Goal: Communication & Community: Answer question/provide support

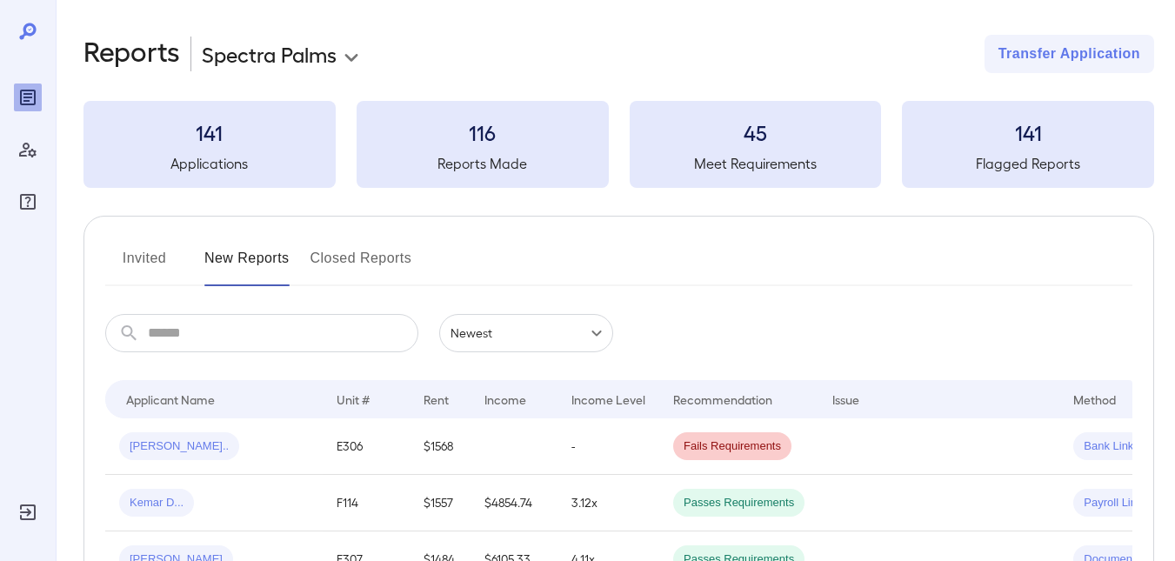
click at [130, 262] on button "Invited" at bounding box center [144, 265] width 78 height 42
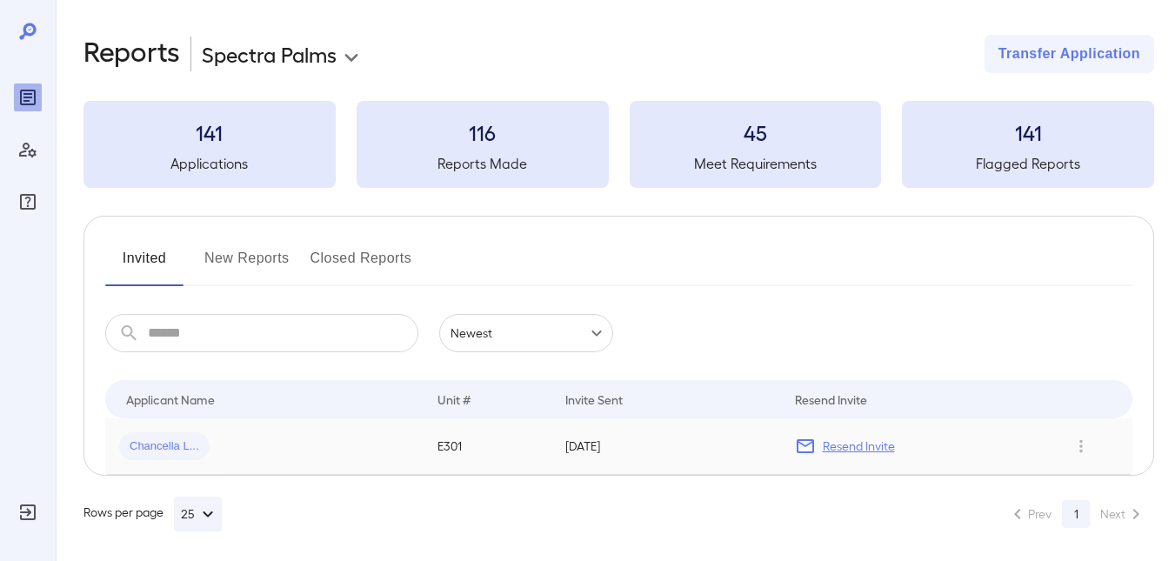
click at [170, 443] on span "Chancella L..." at bounding box center [164, 446] width 90 height 17
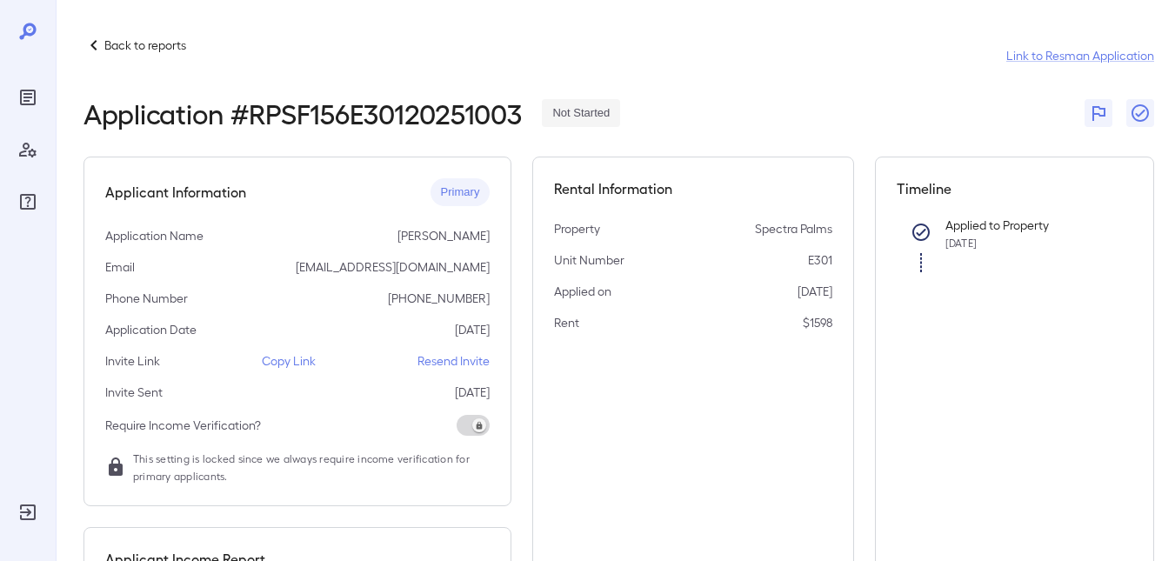
click at [153, 47] on p "Back to reports" at bounding box center [145, 45] width 82 height 17
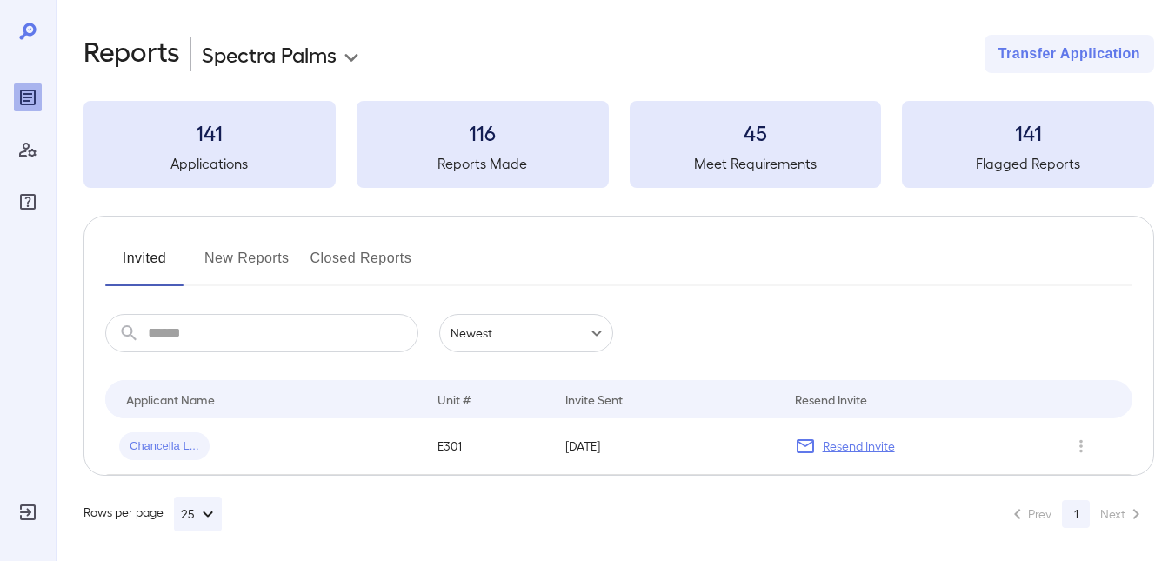
drag, startPoint x: 217, startPoint y: 256, endPoint x: 512, endPoint y: 221, distance: 296.9
click at [217, 256] on button "New Reports" at bounding box center [246, 265] width 85 height 42
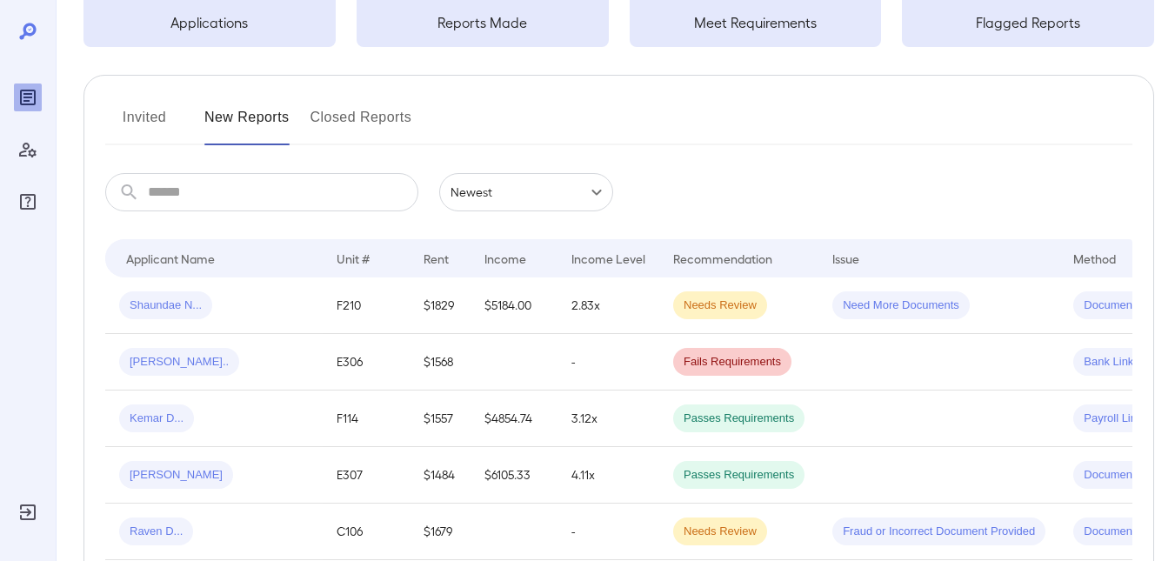
scroll to position [174, 0]
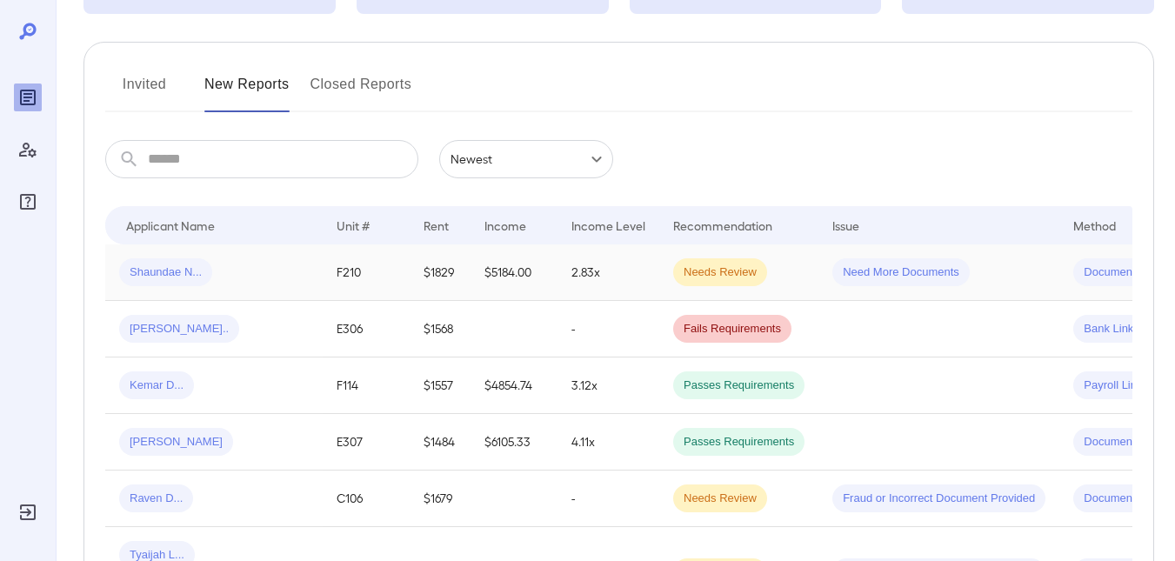
click at [899, 276] on span "Need More Documents" at bounding box center [900, 272] width 137 height 17
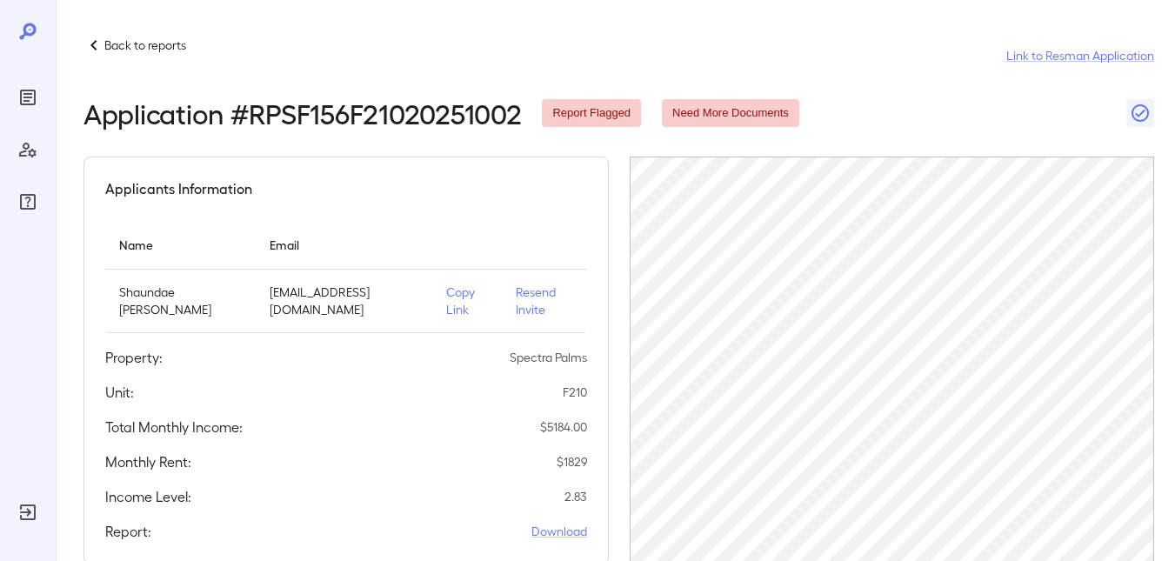
click at [134, 37] on p "Back to reports" at bounding box center [145, 45] width 82 height 17
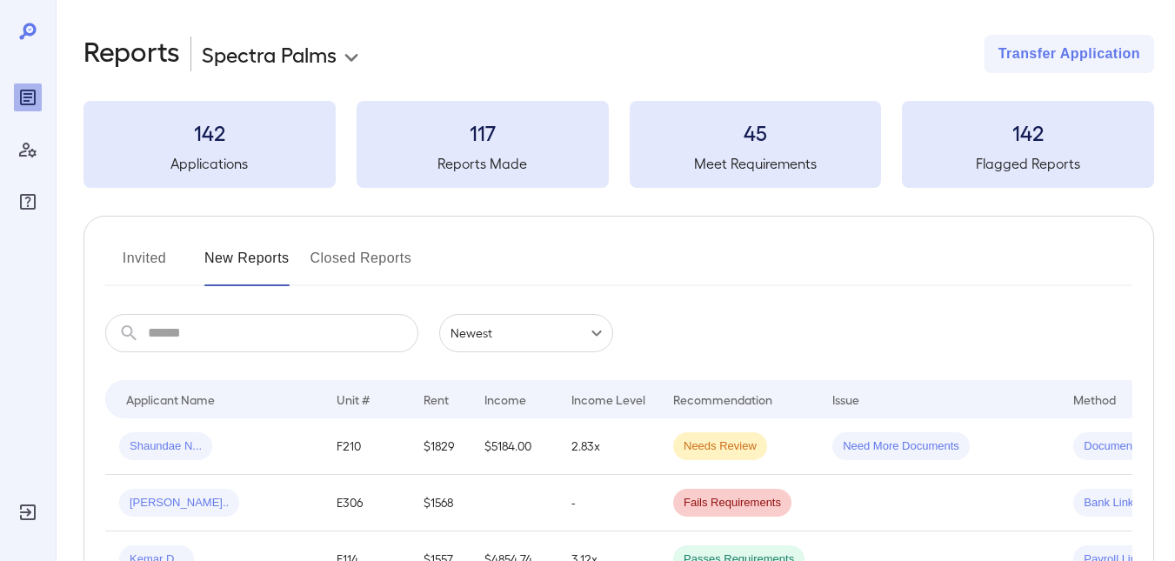
scroll to position [87, 0]
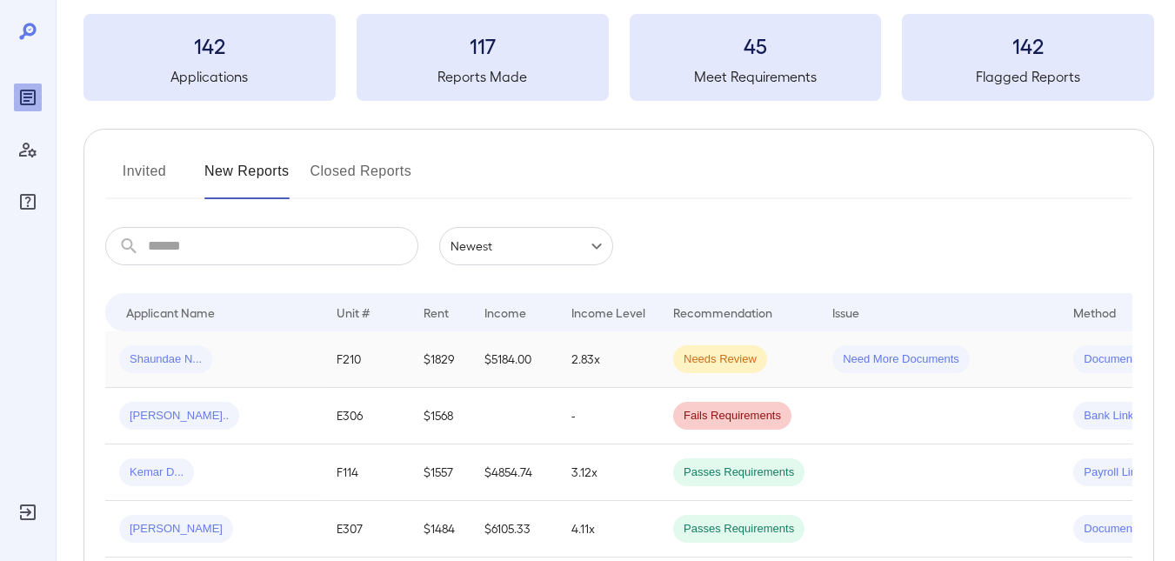
click at [620, 359] on td "2.83x" at bounding box center [609, 359] width 102 height 57
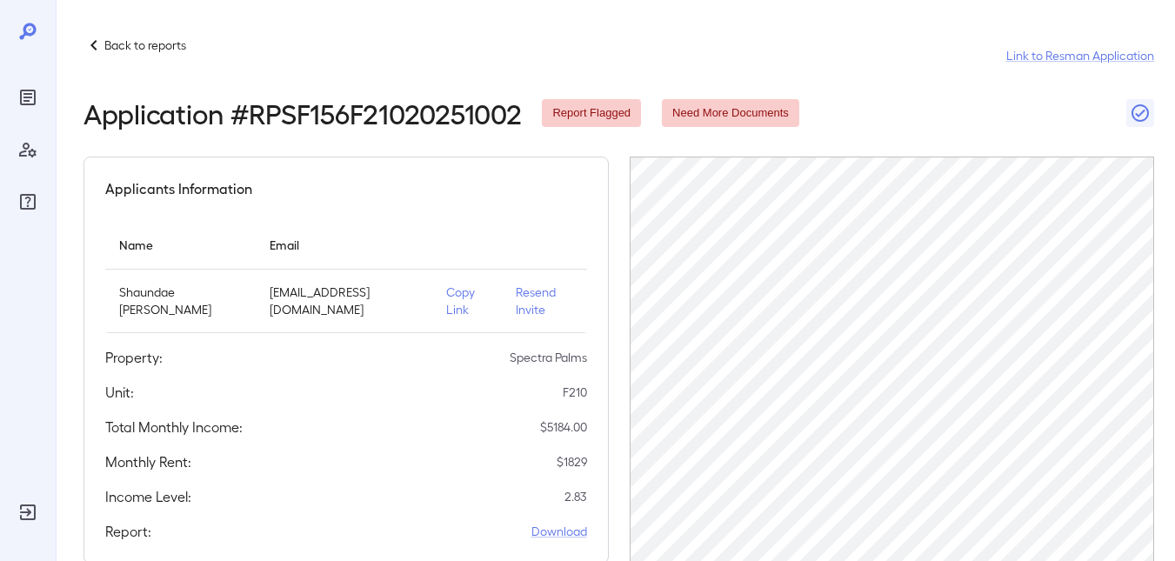
click at [449, 314] on p "Copy Link" at bounding box center [467, 301] width 42 height 35
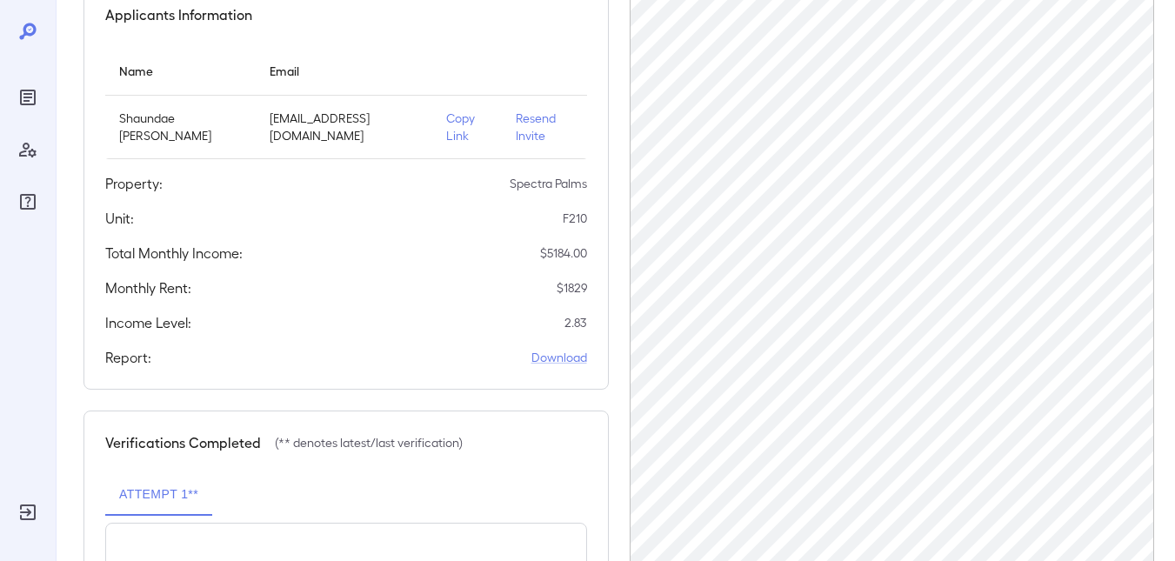
click at [446, 130] on p "Copy Link" at bounding box center [467, 127] width 42 height 35
click at [447, 129] on p "Copy Link" at bounding box center [467, 127] width 42 height 35
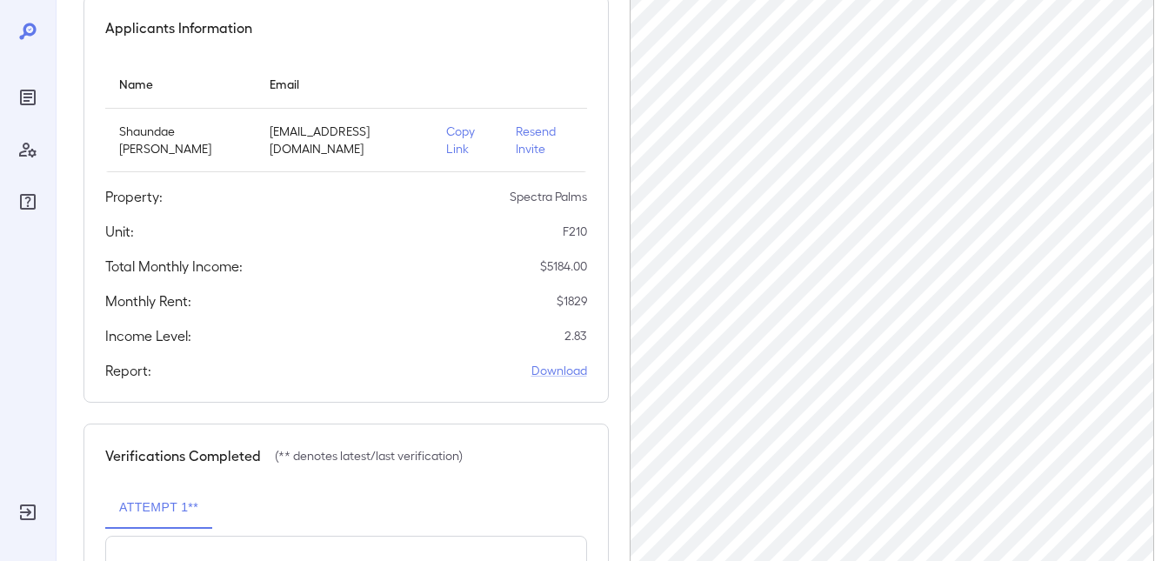
scroll to position [0, 0]
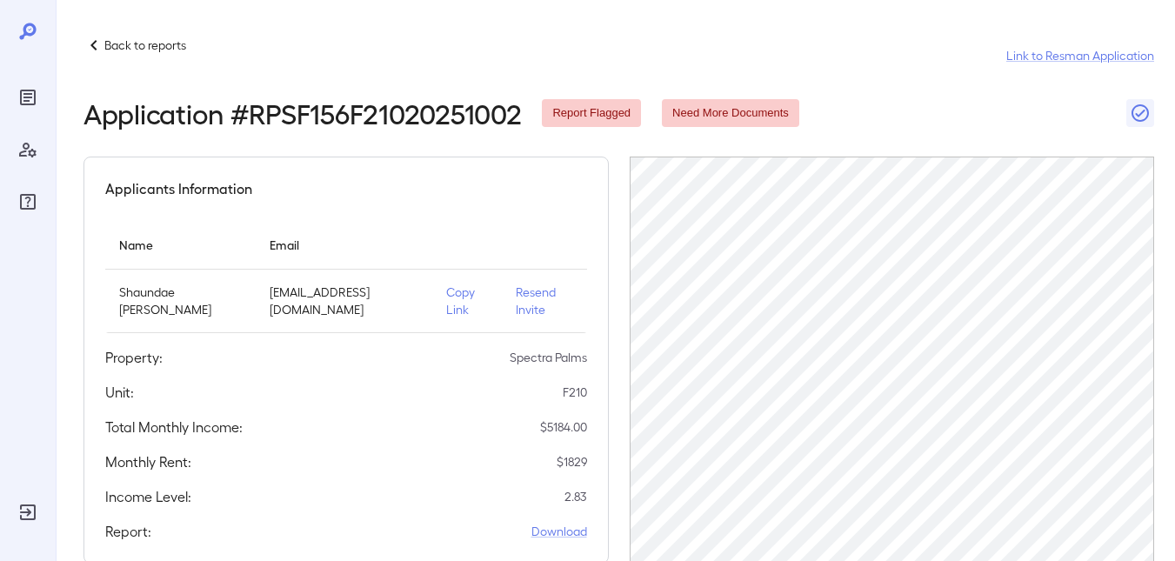
click at [446, 308] on p "Copy Link" at bounding box center [467, 301] width 42 height 35
click at [525, 310] on p "Resend Invite" at bounding box center [544, 301] width 57 height 35
click at [157, 46] on p "Back to reports" at bounding box center [145, 45] width 82 height 17
